Goal: Information Seeking & Learning: Learn about a topic

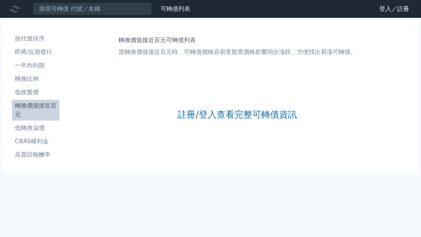
scroll to position [24, 0]
click at [40, 101] on li "轉換價值接近百元" at bounding box center [36, 110] width 48 height 18
click at [222, 120] on link "註冊/登入查看完整可轉債資訊" at bounding box center [237, 115] width 119 height 12
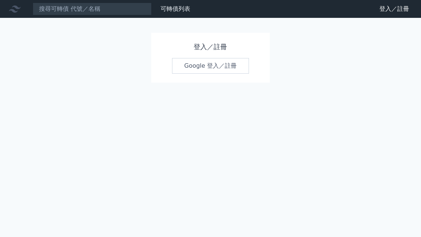
click at [224, 65] on link "Google 登入／註冊" at bounding box center [210, 66] width 77 height 16
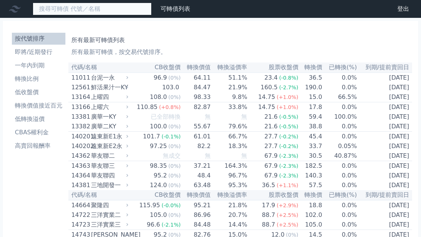
click at [125, 14] on input at bounding box center [92, 9] width 119 height 13
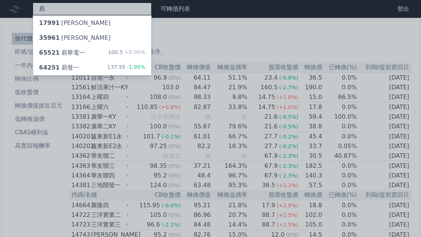
type input "易"
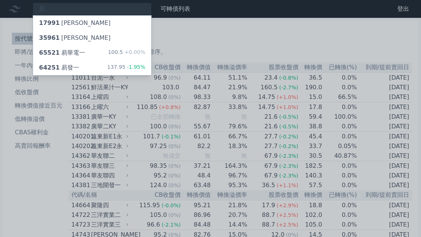
click at [87, 71] on div "64251 易發一 137.95 -1.95%" at bounding box center [92, 67] width 118 height 15
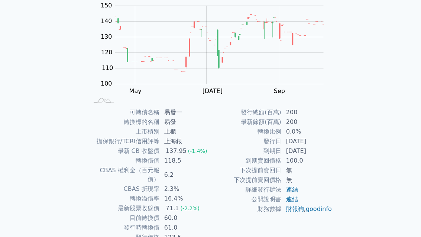
scroll to position [83, 0]
